Goal: Task Accomplishment & Management: Use online tool/utility

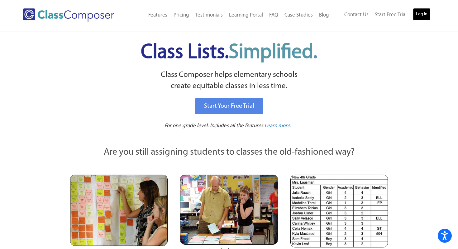
click at [425, 15] on link "Log In" at bounding box center [422, 14] width 18 height 12
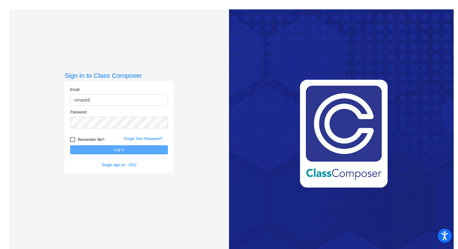
type input "[EMAIL_ADDRESS][DOMAIN_NAME]"
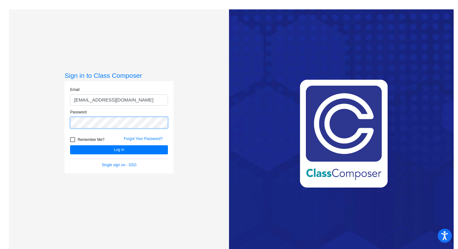
click at [70, 145] on button "Log In" at bounding box center [119, 149] width 98 height 9
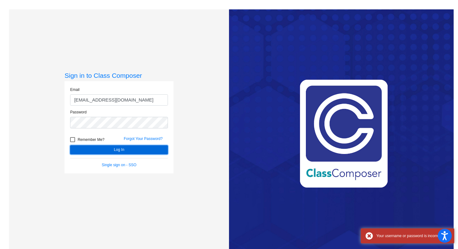
click at [90, 150] on button "Log In" at bounding box center [119, 149] width 98 height 9
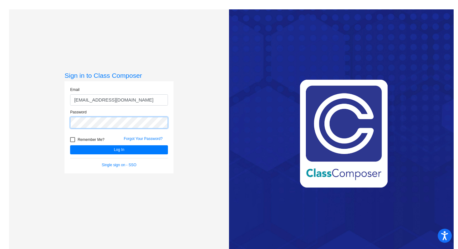
click at [68, 109] on div "Password" at bounding box center [118, 120] width 107 height 23
click at [70, 145] on button "Log In" at bounding box center [119, 149] width 98 height 9
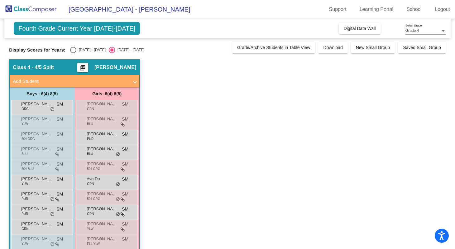
click at [424, 28] on div "Grade 4 Select Grade" at bounding box center [426, 29] width 41 height 11
click at [419, 44] on span "Grade 5" at bounding box center [426, 41] width 41 height 11
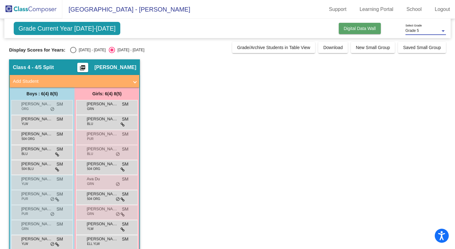
click at [356, 27] on span "Digital Data Wall" at bounding box center [360, 28] width 32 height 5
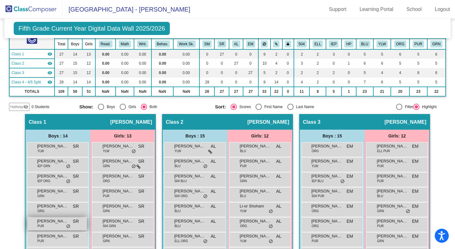
scroll to position [53, 0]
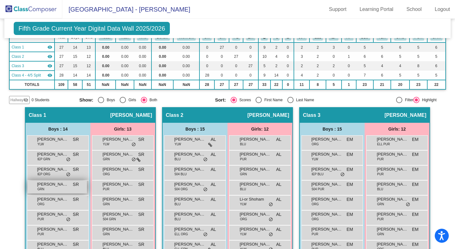
click at [64, 184] on span "[PERSON_NAME]" at bounding box center [52, 184] width 31 height 6
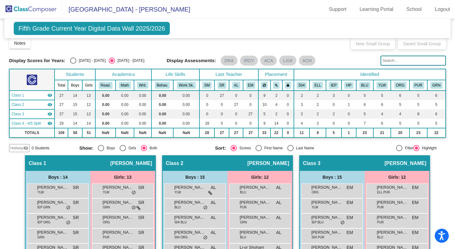
scroll to position [2, 0]
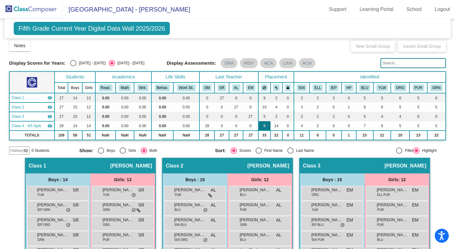
click at [265, 123] on td "9" at bounding box center [265, 125] width 12 height 9
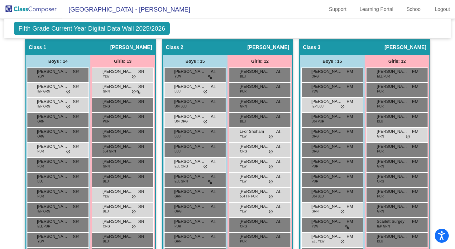
scroll to position [0, 0]
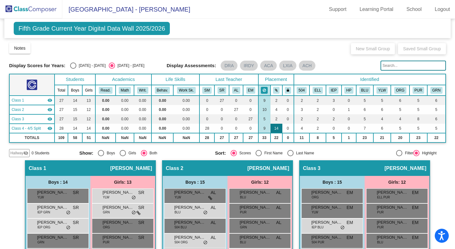
click at [277, 125] on td "14" at bounding box center [277, 128] width 12 height 9
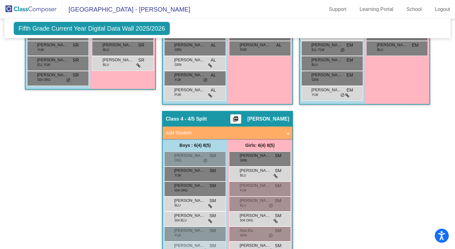
scroll to position [313, 0]
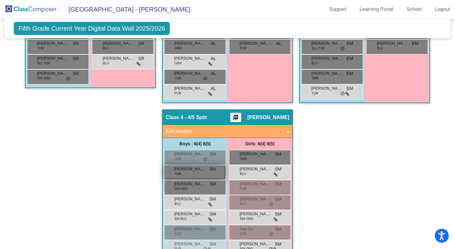
click at [210, 169] on span "SM" at bounding box center [213, 169] width 7 height 7
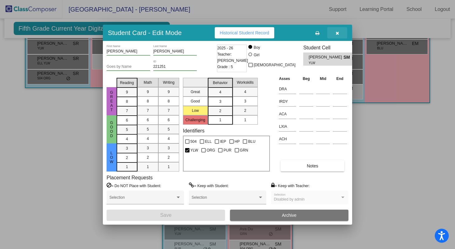
click at [339, 33] on icon "button" at bounding box center [337, 33] width 3 height 4
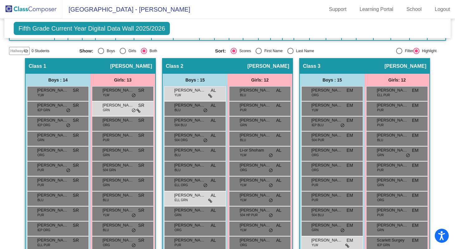
scroll to position [0, 0]
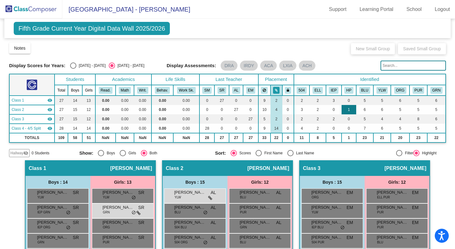
click at [348, 110] on td "1" at bounding box center [349, 109] width 15 height 9
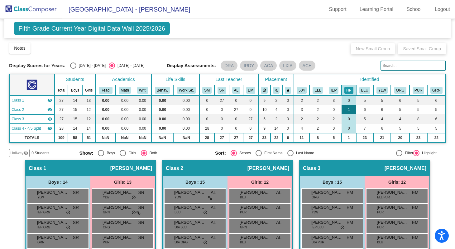
click at [347, 109] on td "1" at bounding box center [349, 109] width 15 height 9
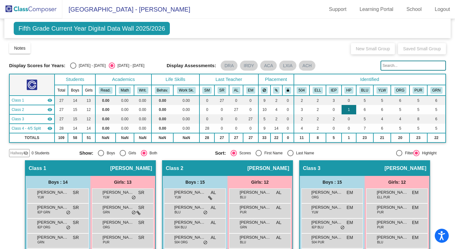
click at [347, 109] on td "1" at bounding box center [349, 109] width 15 height 9
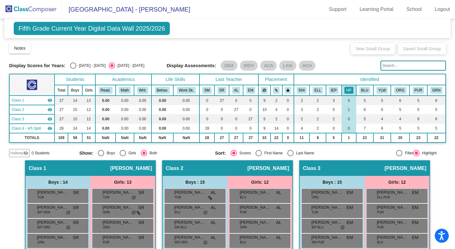
click at [340, 152] on mat-radio-group "Sort: Scores First Name Last Name" at bounding box center [280, 153] width 131 height 6
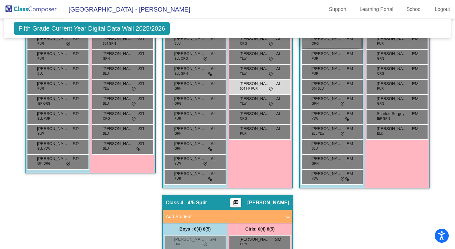
scroll to position [235, 0]
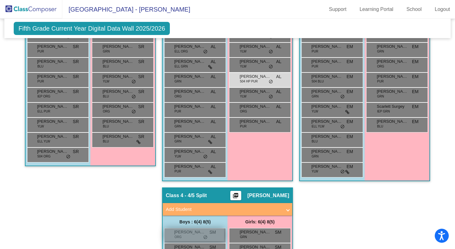
click at [203, 232] on span "[PERSON_NAME]" at bounding box center [189, 232] width 31 height 6
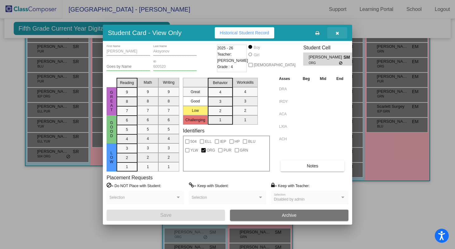
click at [339, 32] on icon "button" at bounding box center [337, 33] width 3 height 4
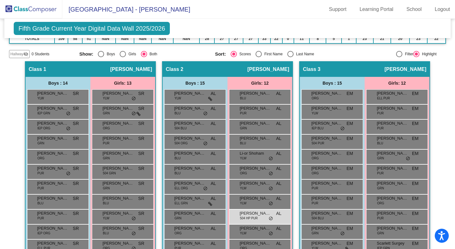
scroll to position [0, 0]
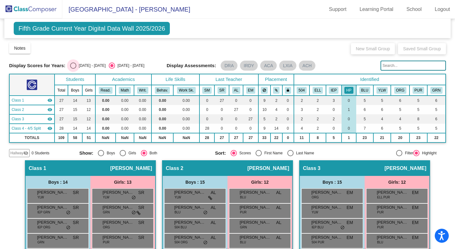
click at [93, 65] on div "[DATE] - [DATE]" at bounding box center [90, 66] width 29 height 6
click at [73, 69] on input "[DATE] - [DATE]" at bounding box center [73, 69] width 0 height 0
radio input "true"
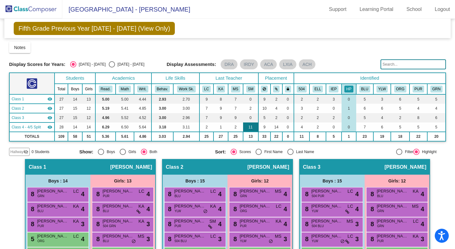
click at [247, 129] on td "11" at bounding box center [250, 126] width 15 height 9
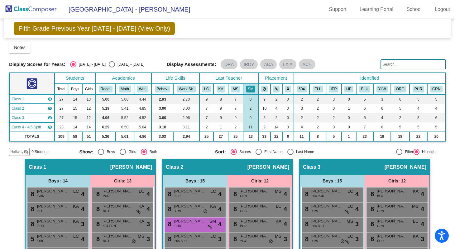
click at [318, 50] on div "Notes Download Class List Import Students New Small Group Saved Small Group" at bounding box center [227, 47] width 437 height 11
click at [207, 99] on td "9" at bounding box center [207, 98] width 14 height 9
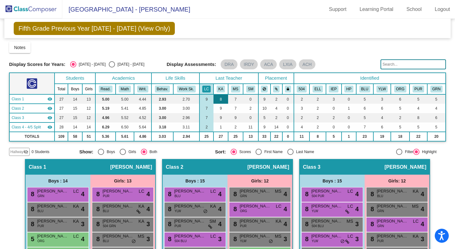
click at [217, 96] on td "8" at bounding box center [221, 98] width 14 height 9
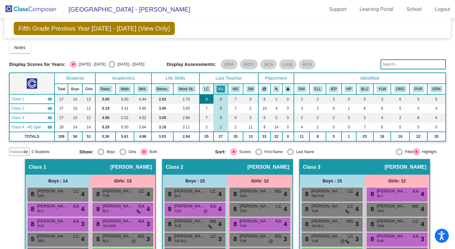
click at [207, 96] on td "9" at bounding box center [207, 98] width 14 height 9
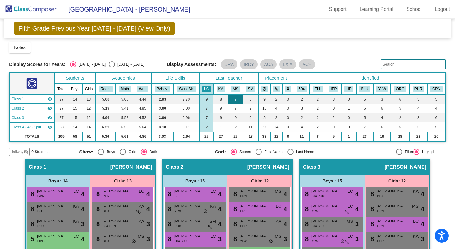
click at [230, 97] on td "7" at bounding box center [235, 98] width 15 height 9
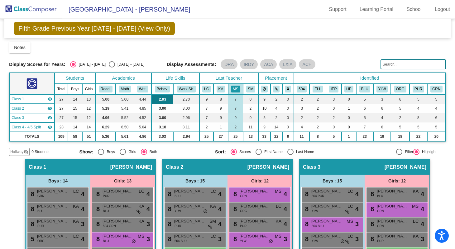
click at [164, 99] on td "2.93" at bounding box center [163, 98] width 22 height 9
click at [162, 109] on td "3.00" at bounding box center [163, 108] width 22 height 9
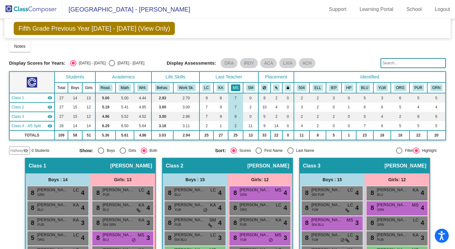
click at [235, 89] on button "MS" at bounding box center [235, 87] width 9 height 7
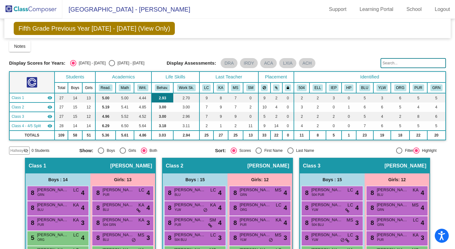
click at [162, 95] on td "2.93" at bounding box center [163, 97] width 22 height 9
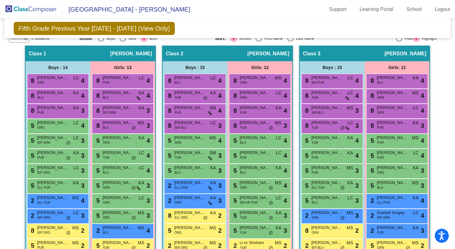
scroll to position [0, 0]
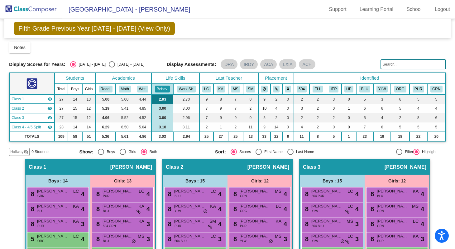
click at [161, 99] on td "2.93" at bounding box center [163, 98] width 22 height 9
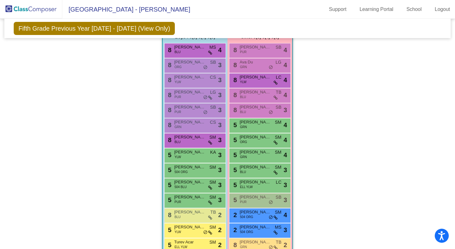
scroll to position [433, 0]
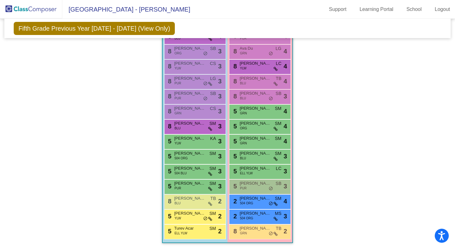
click at [237, 225] on div "8 [PERSON_NAME] GRN TB lock do_not_disturb_alt 2" at bounding box center [260, 230] width 60 height 13
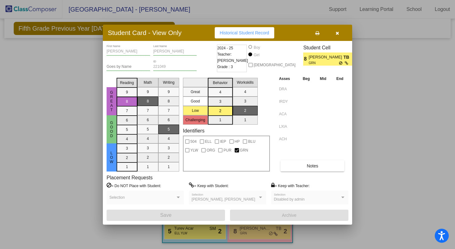
scroll to position [0, 0]
click at [380, 99] on div at bounding box center [227, 124] width 455 height 249
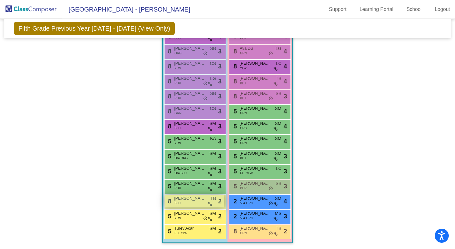
click at [208, 201] on span at bounding box center [210, 203] width 4 height 5
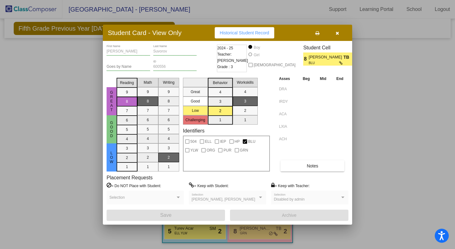
click at [380, 153] on div at bounding box center [227, 124] width 455 height 249
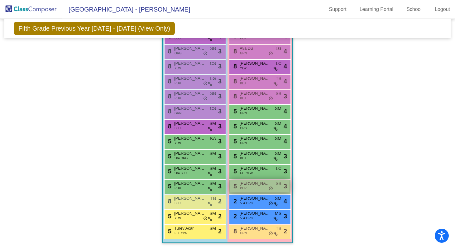
click at [276, 190] on div "5 [PERSON_NAME] PUR SB lock do_not_disturb_alt 3" at bounding box center [260, 185] width 60 height 13
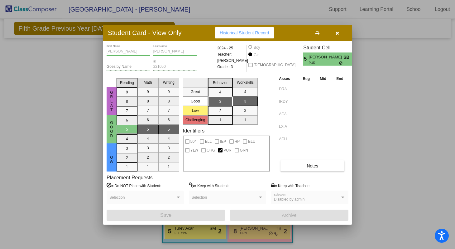
click at [380, 134] on div at bounding box center [227, 124] width 455 height 249
